Goal: Information Seeking & Learning: Learn about a topic

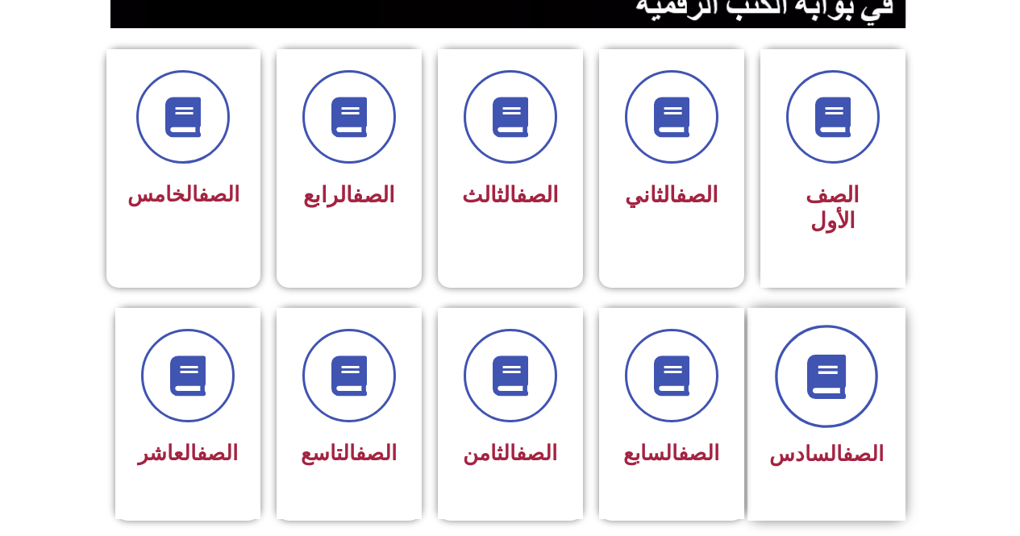
scroll to position [484, 0]
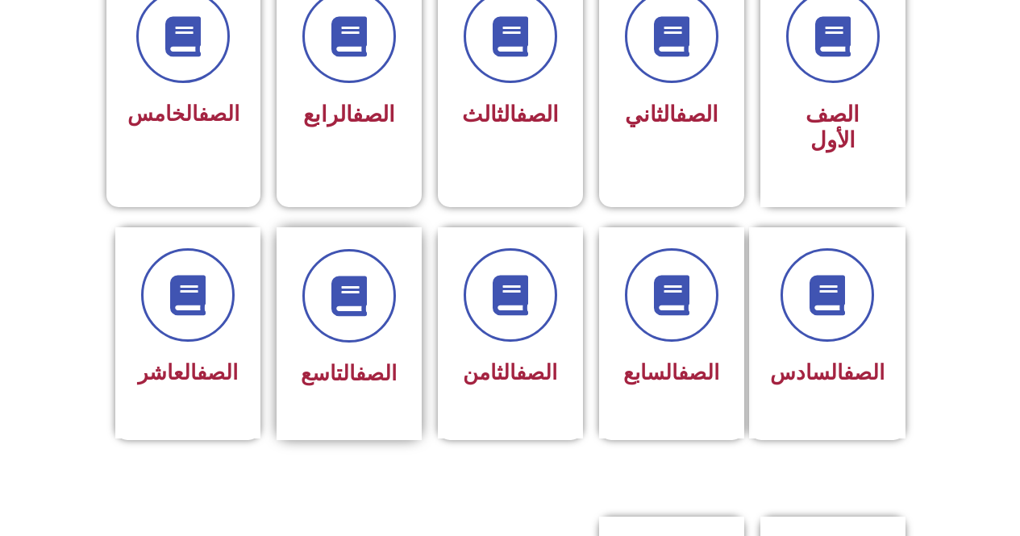
click at [362, 361] on link "الصف" at bounding box center [376, 373] width 41 height 24
click at [363, 361] on link "الصف" at bounding box center [376, 373] width 41 height 24
click at [364, 298] on span at bounding box center [349, 295] width 103 height 103
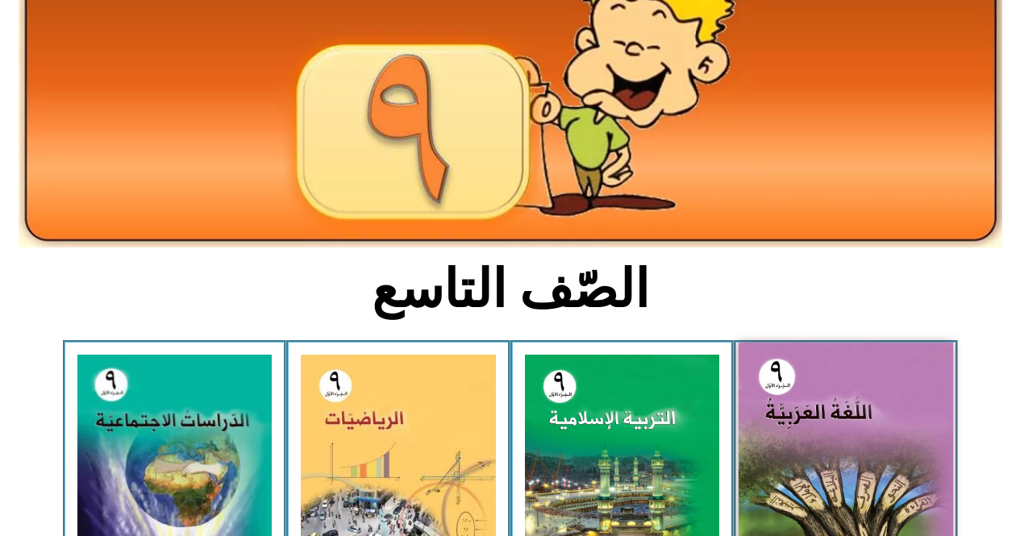
scroll to position [242, 0]
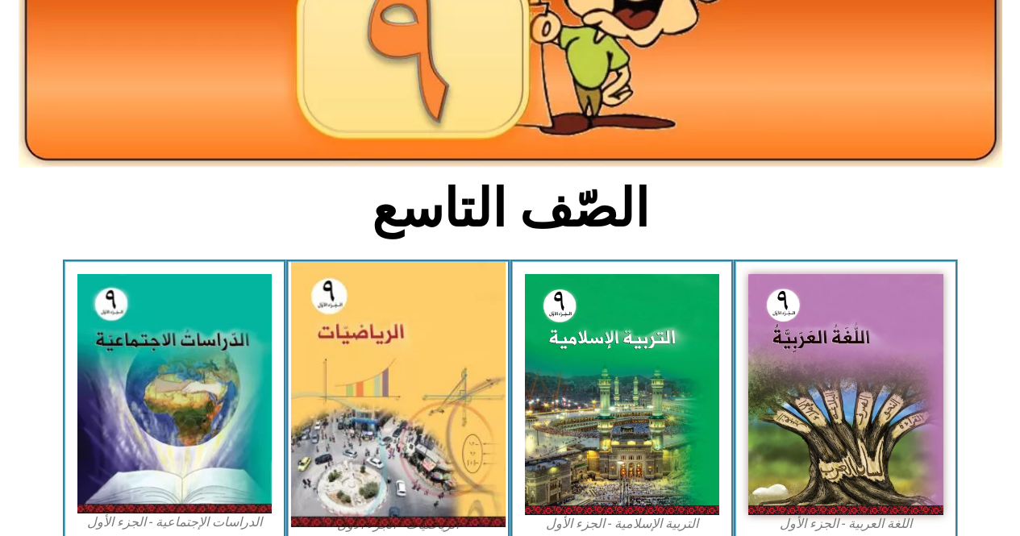
click at [369, 395] on img at bounding box center [398, 394] width 215 height 265
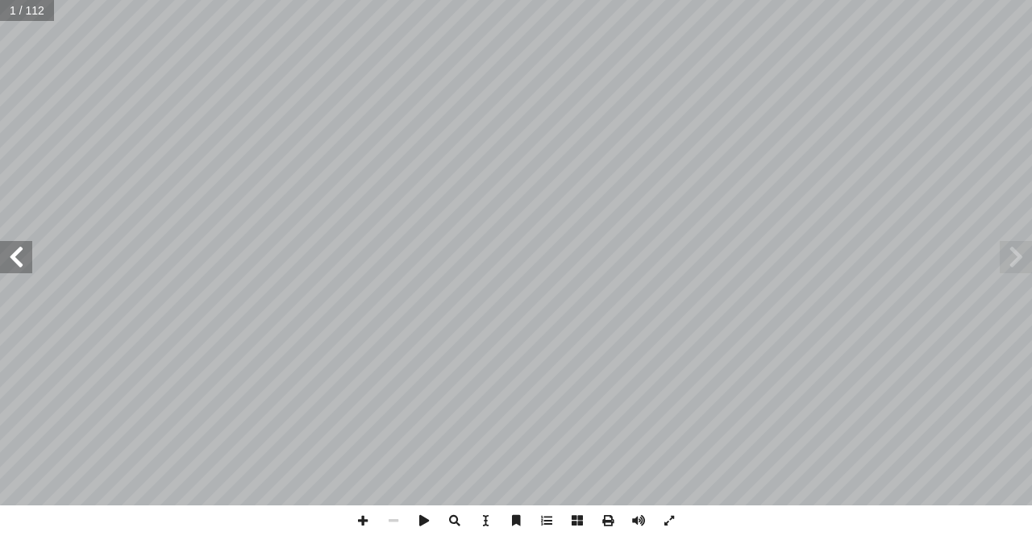
click at [15, 259] on span at bounding box center [16, 257] width 32 height 32
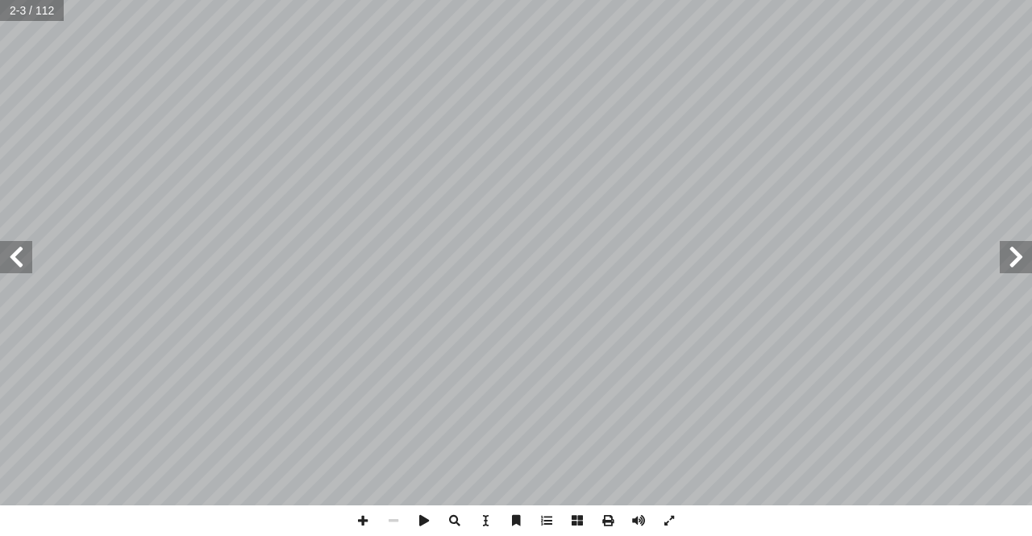
click at [15, 259] on span at bounding box center [16, 257] width 32 height 32
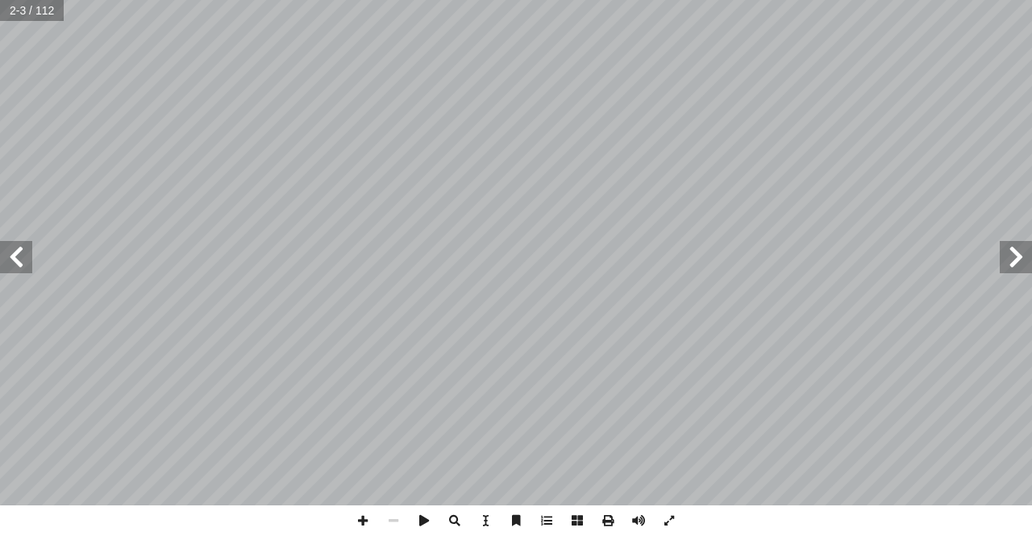
click at [15, 259] on span at bounding box center [16, 257] width 32 height 32
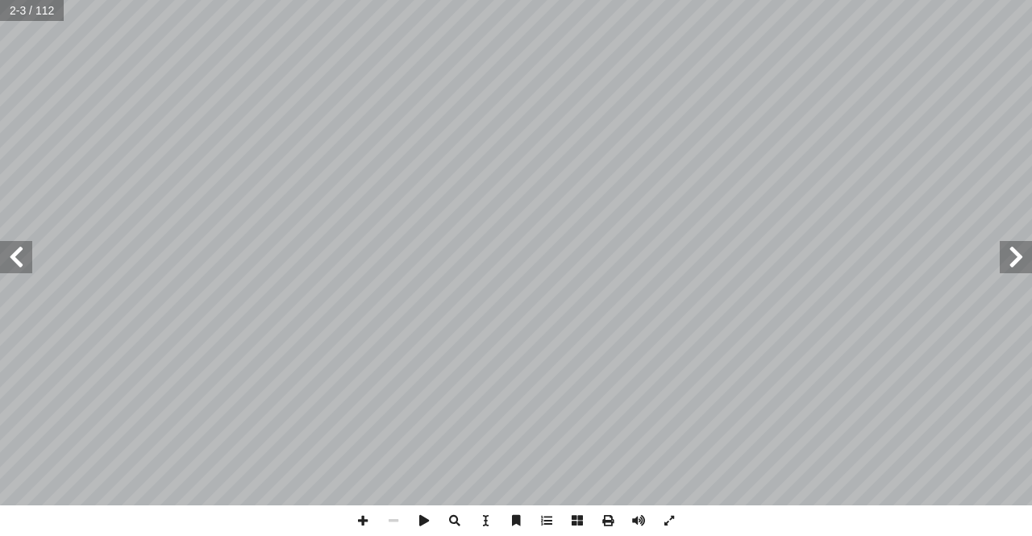
click at [15, 259] on span at bounding box center [16, 257] width 32 height 32
click at [25, 267] on span at bounding box center [16, 257] width 32 height 32
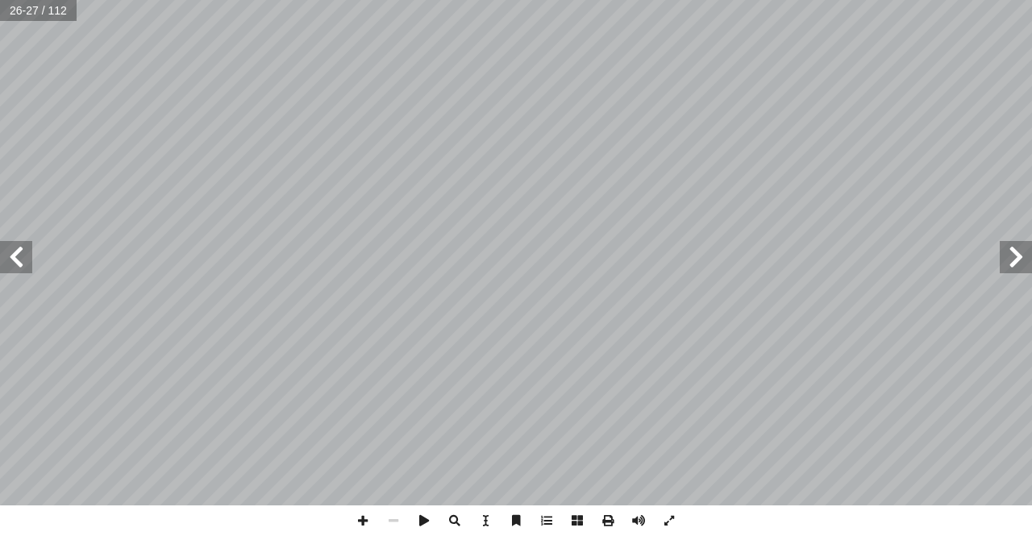
click at [25, 267] on span at bounding box center [16, 257] width 32 height 32
click at [1010, 256] on span at bounding box center [1016, 257] width 32 height 32
click at [367, 523] on span at bounding box center [363, 521] width 31 height 31
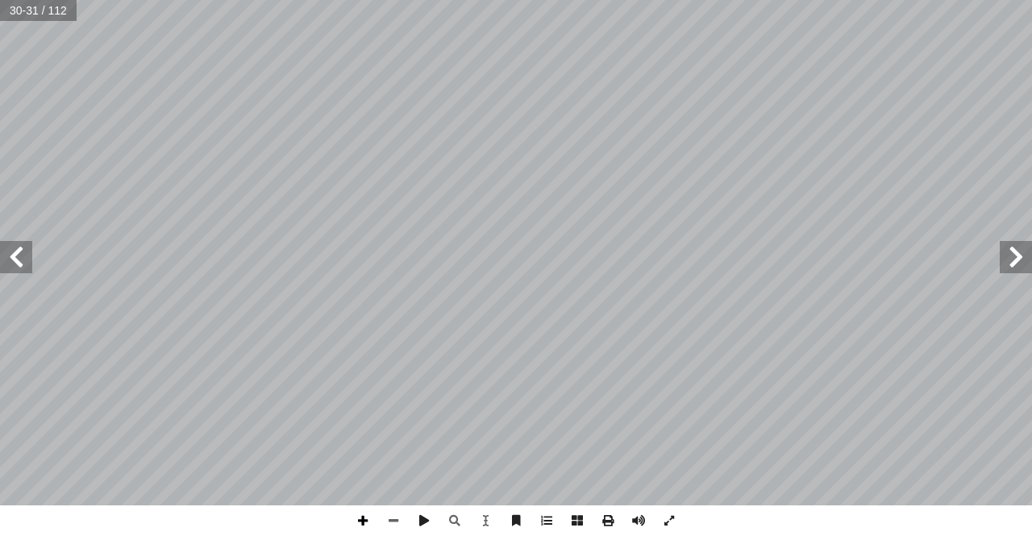
click at [355, 516] on span at bounding box center [363, 521] width 31 height 31
click at [260, 520] on div "26 لكسرية. � ابقة صحيحة للقوى ّ لس � سس أ ل� � نين � قو : ١ ٢ ٥ + ١ ٢ = ١ ٢ ٥ ×…" at bounding box center [516, 268] width 1032 height 536
drag, startPoint x: 260, startPoint y: 520, endPoint x: 269, endPoint y: 557, distance: 38.1
click at [269, 147] on html "الصفحة الرئيسية الصف الأول الصف الثاني الصف الثالث الصف الرابع الصف الخامس الصف…" at bounding box center [516, 73] width 1032 height 147
click at [390, 514] on span at bounding box center [393, 521] width 31 height 31
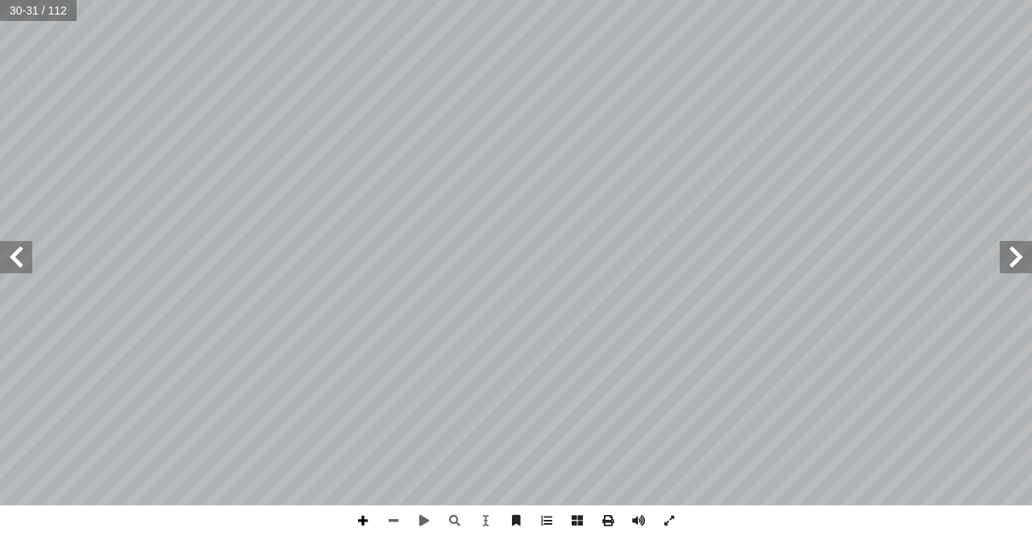
click at [362, 519] on span at bounding box center [363, 521] width 31 height 31
click at [356, 523] on span at bounding box center [363, 521] width 31 height 31
